Goal: Check status: Check status

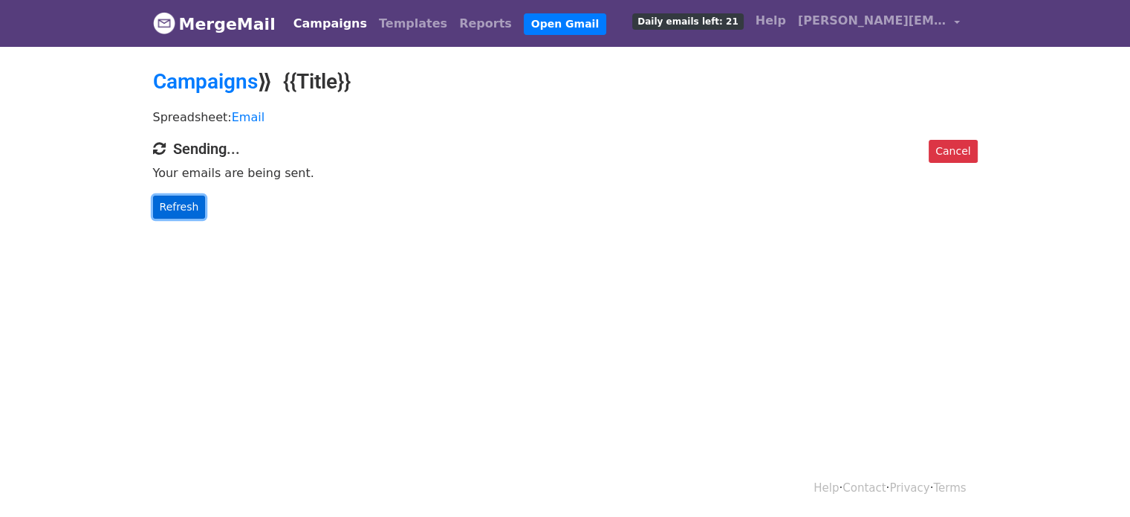
click at [175, 203] on link "Refresh" at bounding box center [179, 206] width 53 height 23
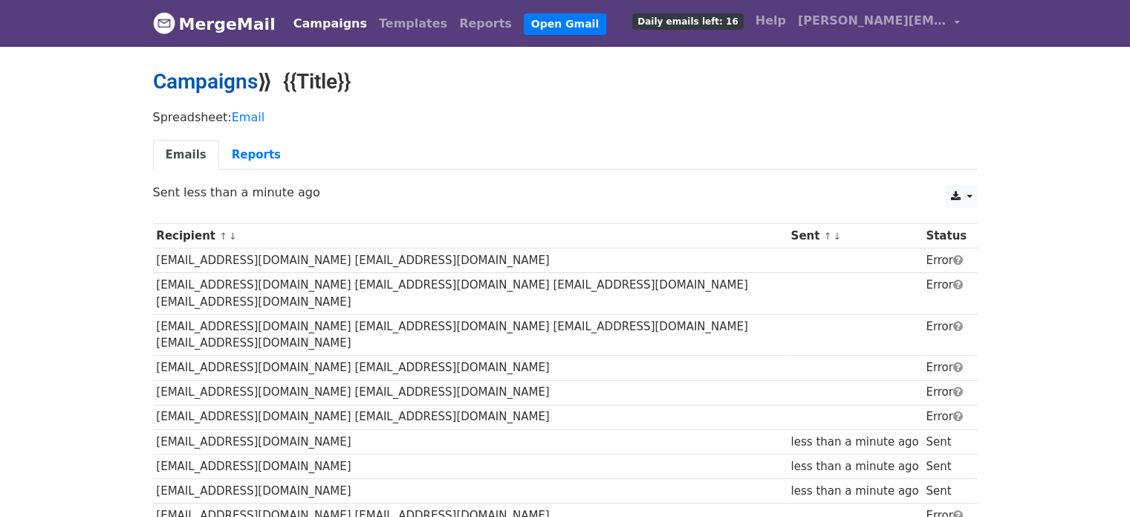
click at [223, 74] on link "Campaigns" at bounding box center [205, 81] width 105 height 25
click at [210, 78] on link "Campaigns" at bounding box center [205, 81] width 105 height 25
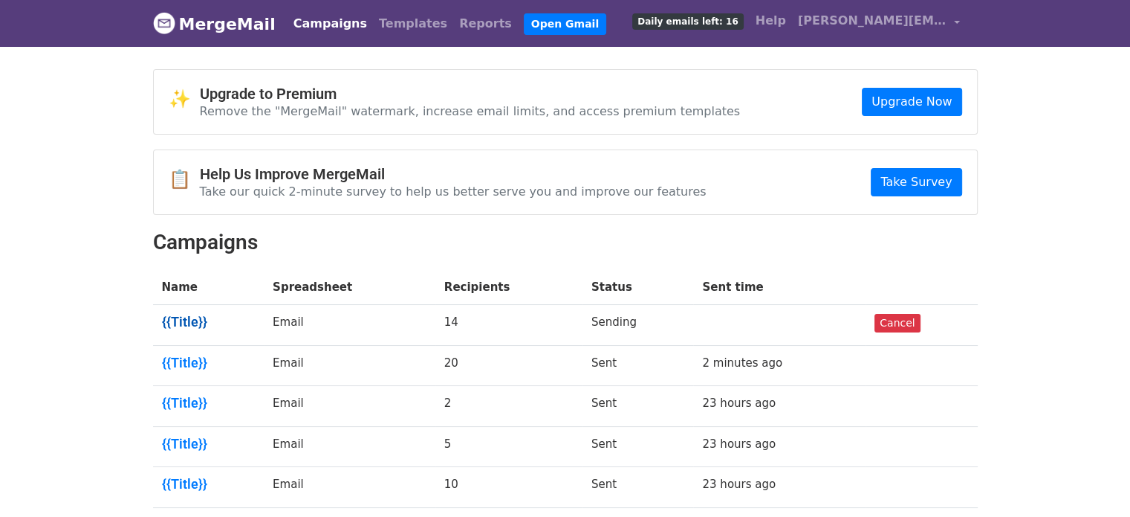
click at [193, 318] on link "{{Title}}" at bounding box center [209, 322] width 94 height 16
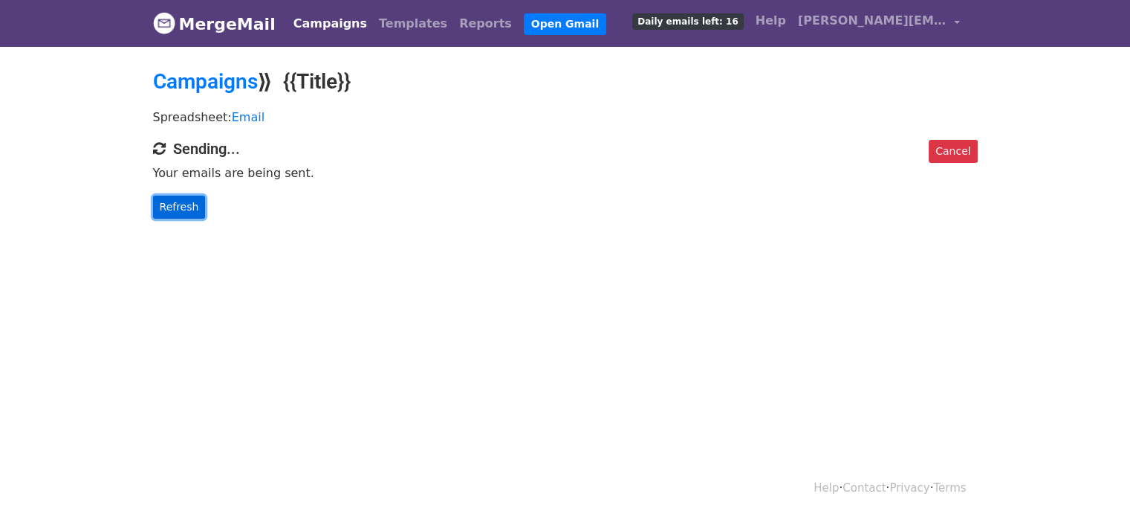
click at [190, 207] on link "Refresh" at bounding box center [179, 206] width 53 height 23
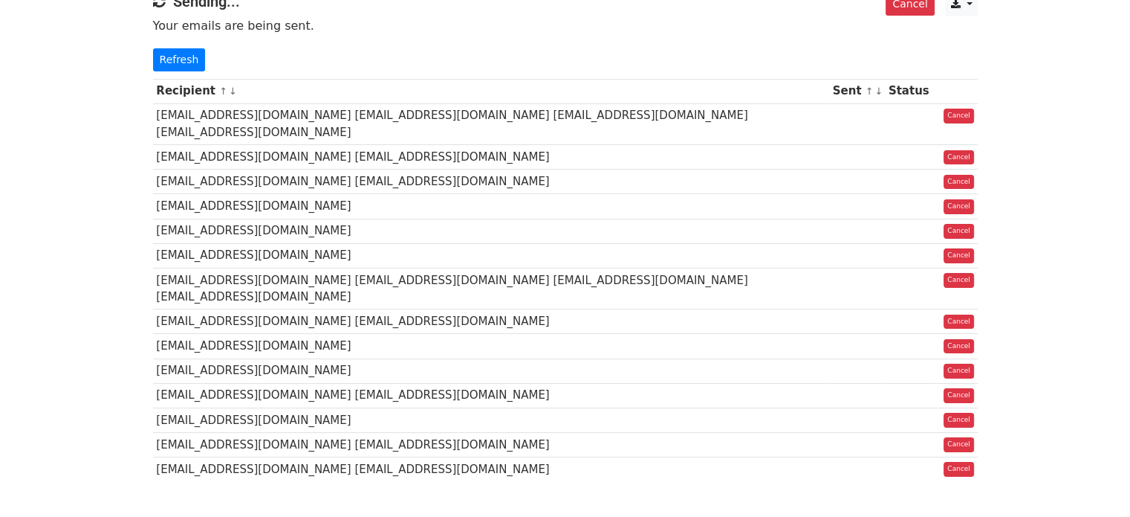
scroll to position [149, 0]
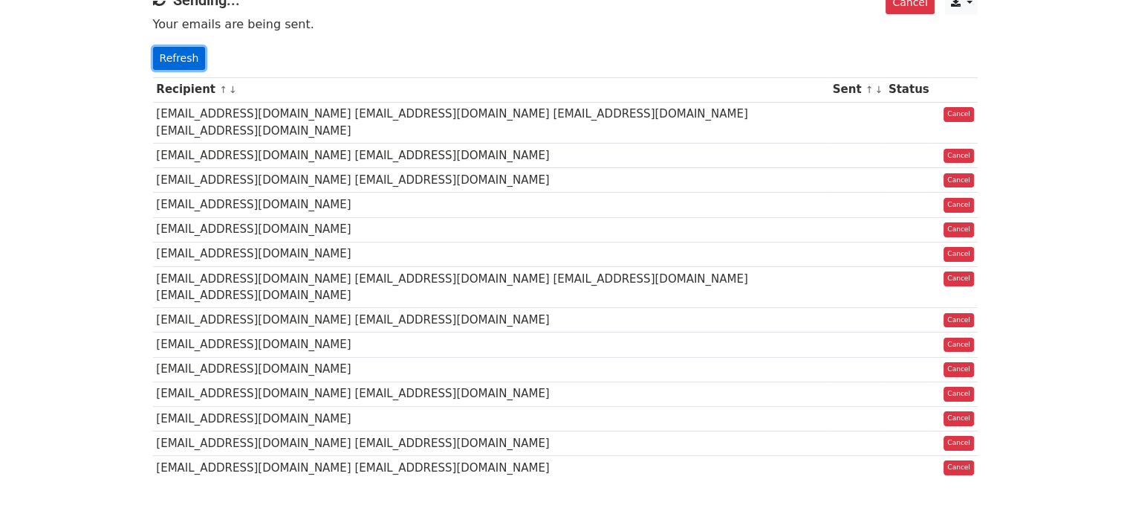
click at [175, 59] on link "Refresh" at bounding box center [179, 58] width 53 height 23
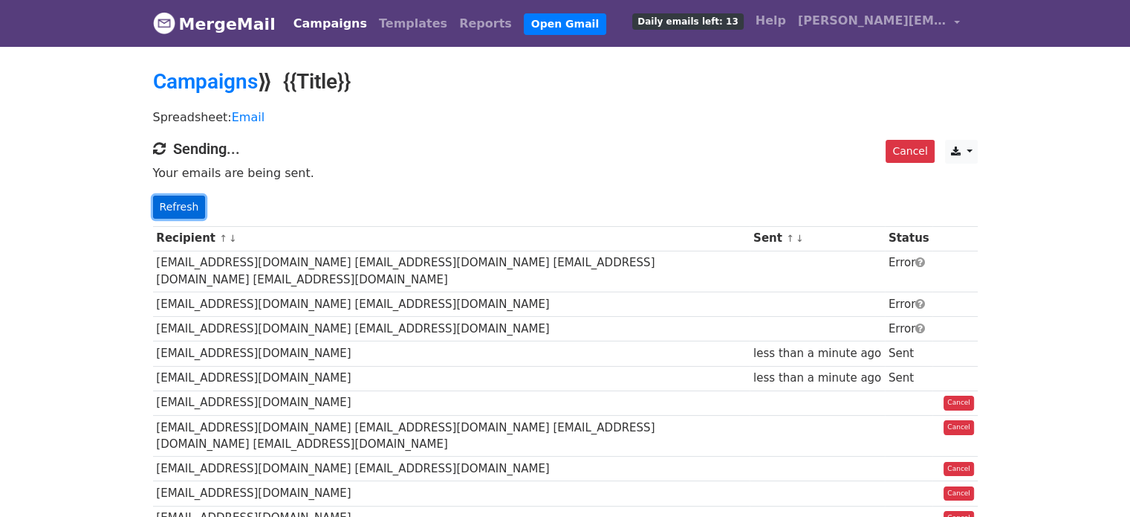
click at [181, 204] on link "Refresh" at bounding box center [179, 206] width 53 height 23
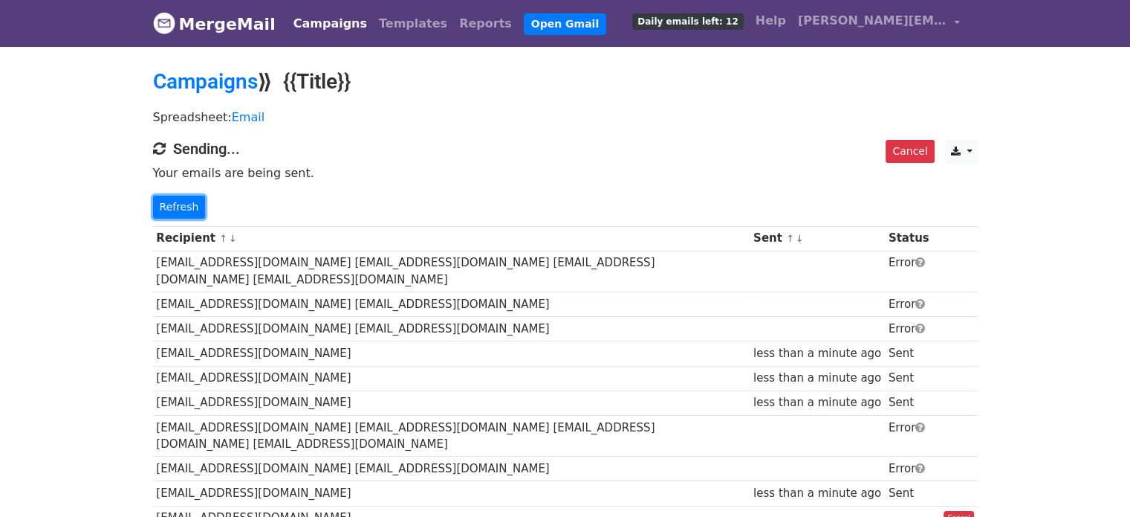
click at [181, 201] on link "Refresh" at bounding box center [179, 206] width 53 height 23
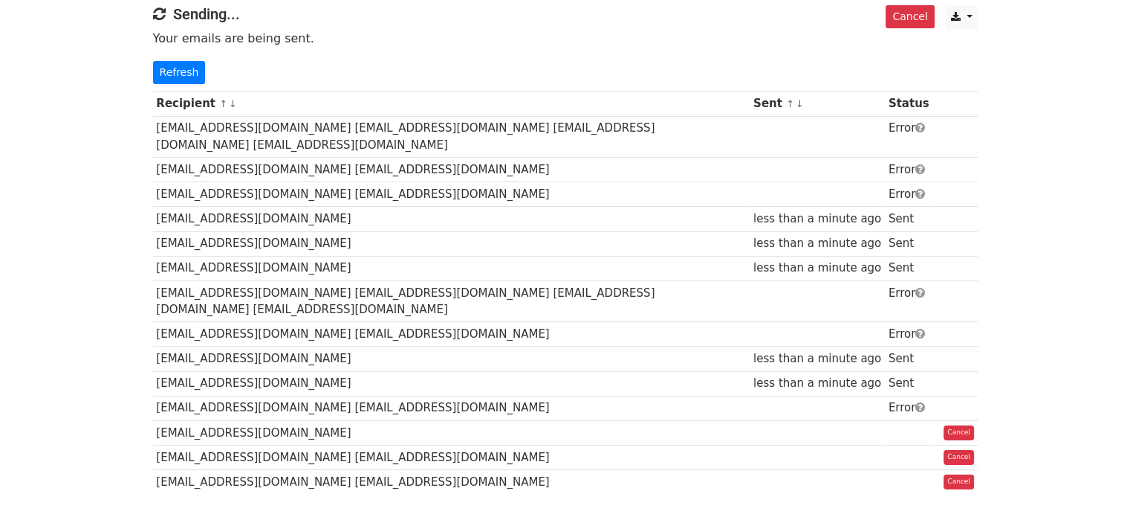
scroll to position [133, 0]
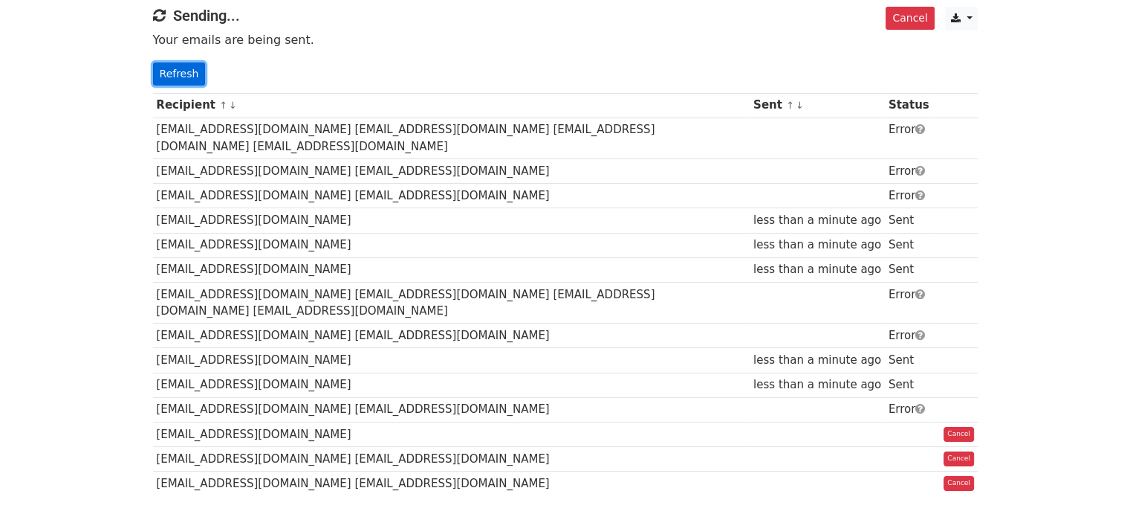
click at [193, 74] on link "Refresh" at bounding box center [179, 73] width 53 height 23
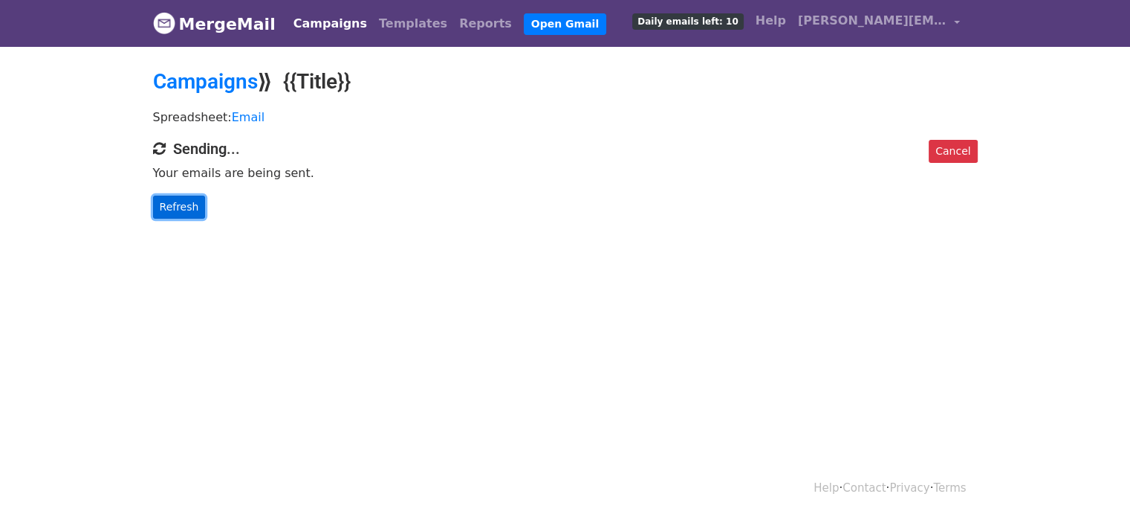
click at [187, 214] on link "Refresh" at bounding box center [179, 206] width 53 height 23
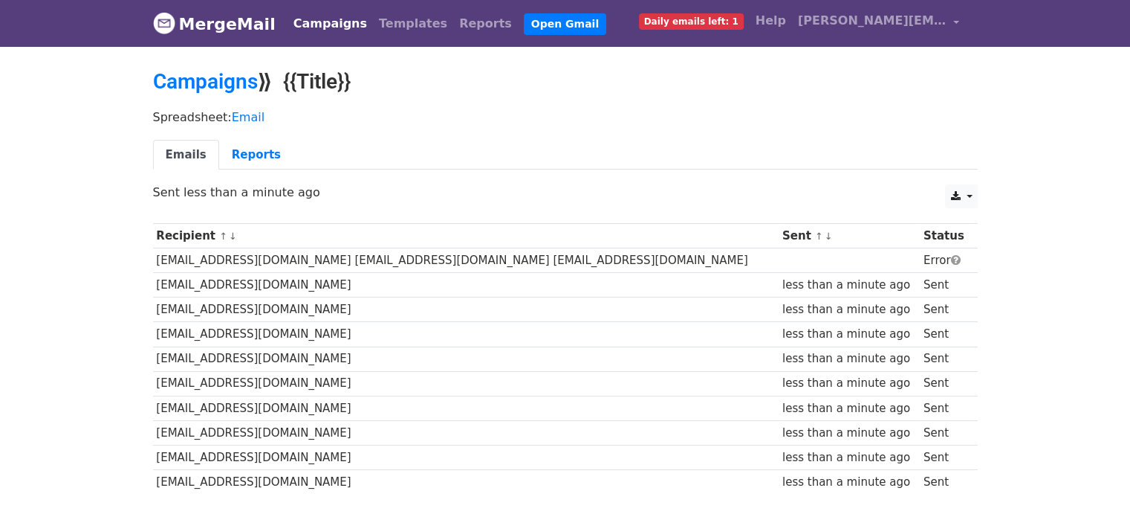
click at [230, 95] on div "Campaigns ⟫ {{Title}}" at bounding box center [565, 85] width 847 height 33
click at [229, 82] on link "Campaigns" at bounding box center [205, 81] width 105 height 25
